Goal: Task Accomplishment & Management: Complete application form

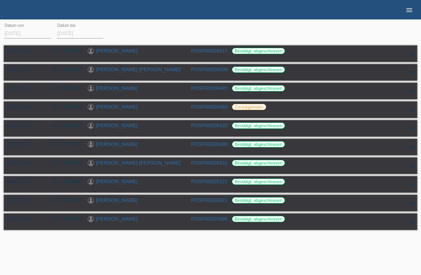
click at [405, 6] on icon "menu" at bounding box center [409, 10] width 8 height 8
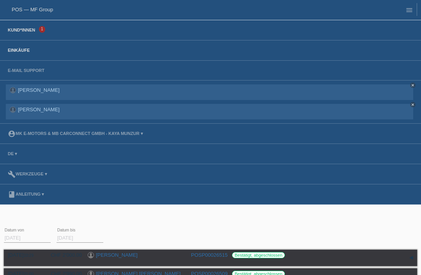
click at [21, 32] on link "Kund*innen" at bounding box center [21, 30] width 35 height 5
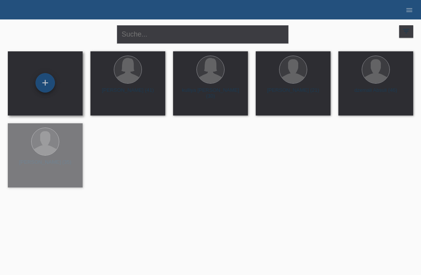
click at [42, 83] on div "+" at bounding box center [45, 82] width 19 height 13
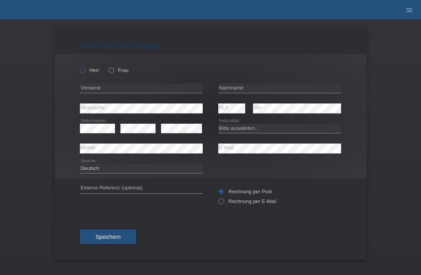
click at [87, 69] on label "Herr" at bounding box center [89, 70] width 19 height 6
click at [85, 69] on input "Herr" at bounding box center [82, 69] width 5 height 5
radio input "true"
click at [254, 90] on input "text" at bounding box center [279, 88] width 123 height 10
type input "Markij"
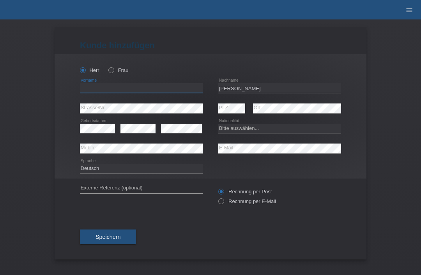
click at [159, 92] on input "text" at bounding box center [141, 88] width 123 height 10
type input "[PERSON_NAME]"
click at [252, 132] on select "Bitte auswählen... Schweiz Deutschland Liechtenstein Österreich ------------ Af…" at bounding box center [279, 128] width 123 height 9
select select "XK"
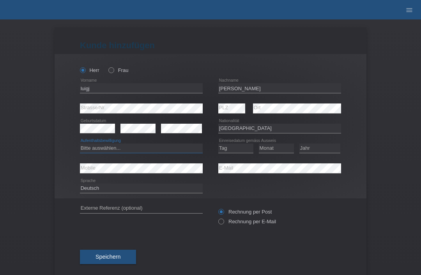
click at [111, 153] on select "Bitte auswählen... C B B - Flüchtlingsstatus Andere" at bounding box center [141, 148] width 123 height 9
select select "C"
click at [233, 153] on select "Tag 01 02 03 04 05 06 07 08 09 10 11" at bounding box center [235, 148] width 35 height 9
select select "03"
click at [281, 147] on select "Monat 01 02 03 04 05 06 07 08 09 10 11" at bounding box center [276, 148] width 35 height 9
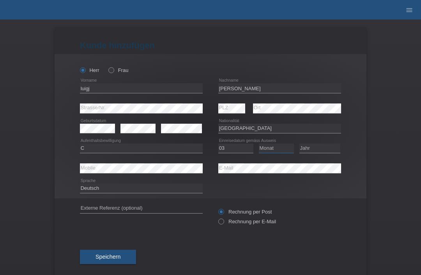
select select "08"
click at [317, 146] on select "Jahr 2025 2024 2023 2022 2021 2020 2019 2018 2017 2016 2015 2014 2013 2012 2011…" at bounding box center [319, 148] width 41 height 9
select select "1998"
click at [258, 90] on input "Markij" at bounding box center [279, 88] width 123 height 10
type input "Marku"
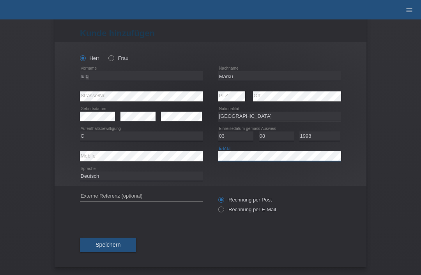
scroll to position [15, 0]
click at [116, 244] on span "Speichern" at bounding box center [107, 245] width 25 height 6
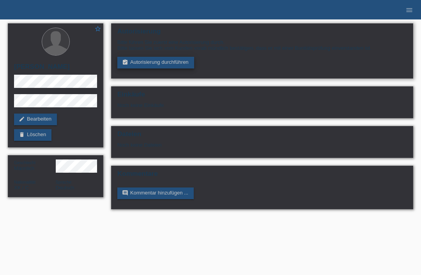
click at [134, 60] on link "assignment_turned_in Autorisierung durchführen" at bounding box center [155, 63] width 77 height 12
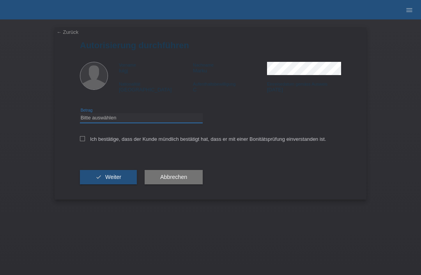
click at [101, 122] on select "Bitte auswählen CHF 1.00 - CHF 499.00 CHF 500.00 - CHF 1'999.00 CHF 2'000.00 - …" at bounding box center [141, 117] width 123 height 9
select select "3"
click at [81, 140] on icon at bounding box center [82, 138] width 5 height 5
click at [81, 140] on input "Ich bestätige, dass der Kunde mündlich bestätigt hat, dass er mit einer Bonität…" at bounding box center [82, 138] width 5 height 5
checkbox input "true"
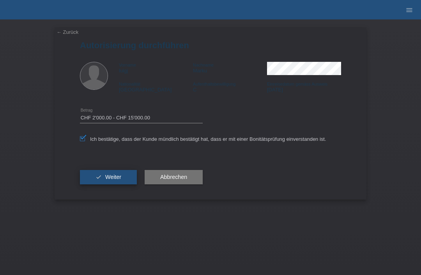
click at [95, 183] on button "check Weiter" at bounding box center [108, 177] width 57 height 15
